Goal: Navigation & Orientation: Find specific page/section

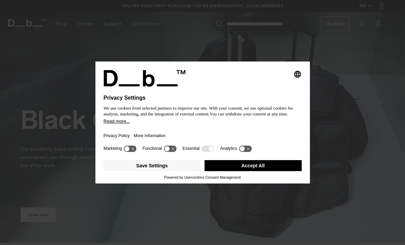
click at [275, 170] on button "Accept All" at bounding box center [253, 165] width 97 height 11
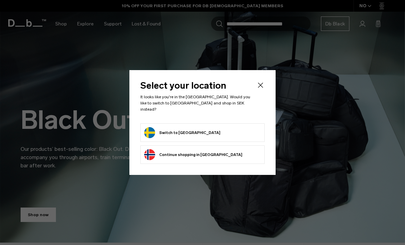
click at [254, 130] on form "Switch to [GEOGRAPHIC_DATA]" at bounding box center [202, 132] width 117 height 11
click at [246, 127] on form "Switch to [GEOGRAPHIC_DATA]" at bounding box center [202, 132] width 117 height 11
click at [229, 128] on form "Switch to [GEOGRAPHIC_DATA]" at bounding box center [202, 132] width 117 height 11
click at [168, 127] on button "Switch to [GEOGRAPHIC_DATA]" at bounding box center [182, 132] width 76 height 11
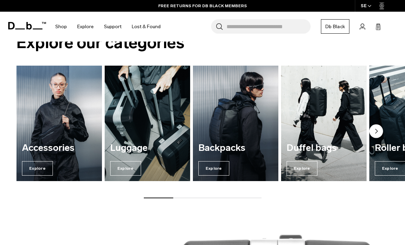
scroll to position [624, 0]
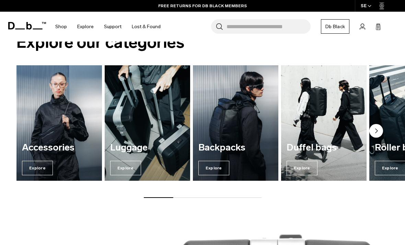
click at [125, 168] on span "Explore" at bounding box center [125, 168] width 31 height 14
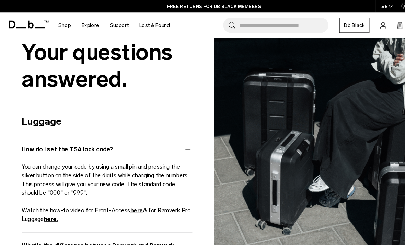
scroll to position [2044, 0]
